Goal: Navigation & Orientation: Understand site structure

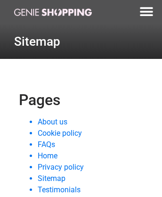
click at [59, 189] on link "Testimonials" at bounding box center [59, 189] width 43 height 9
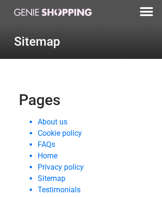
click at [60, 133] on link "Cookie policy" at bounding box center [60, 132] width 44 height 9
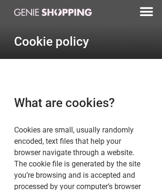
scroll to position [1572, 0]
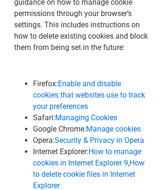
click at [100, 144] on span "Security & Privacy in Opera" at bounding box center [99, 140] width 89 height 9
